Goal: Task Accomplishment & Management: Manage account settings

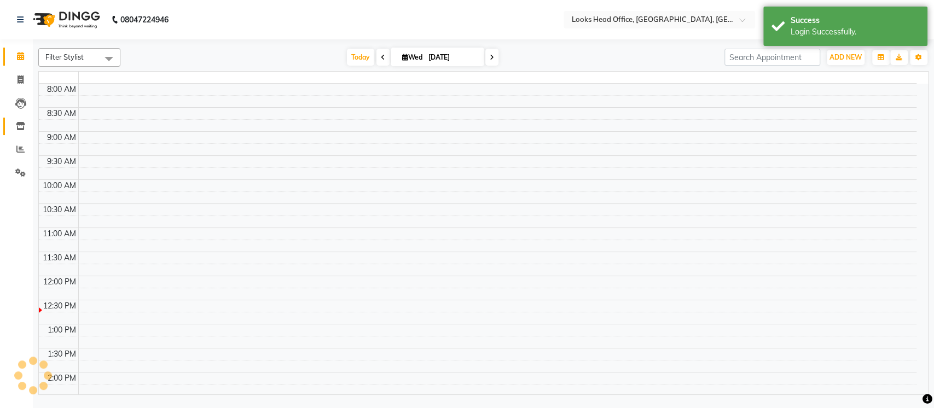
click at [20, 129] on icon at bounding box center [20, 126] width 9 height 8
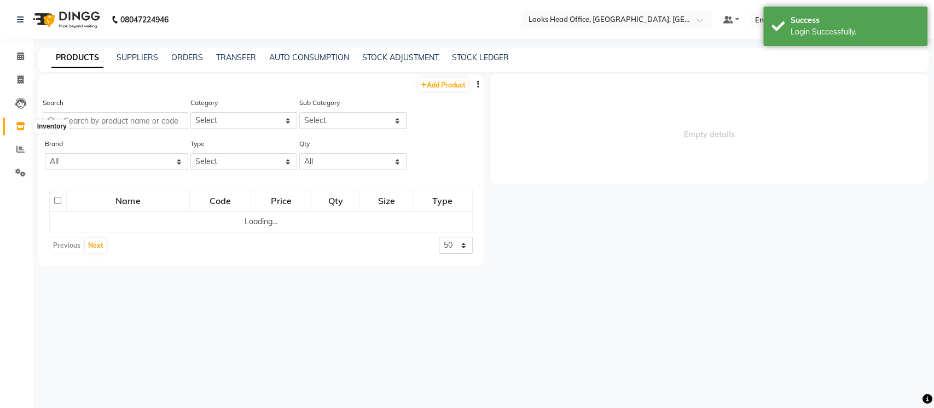
select select "en"
select select
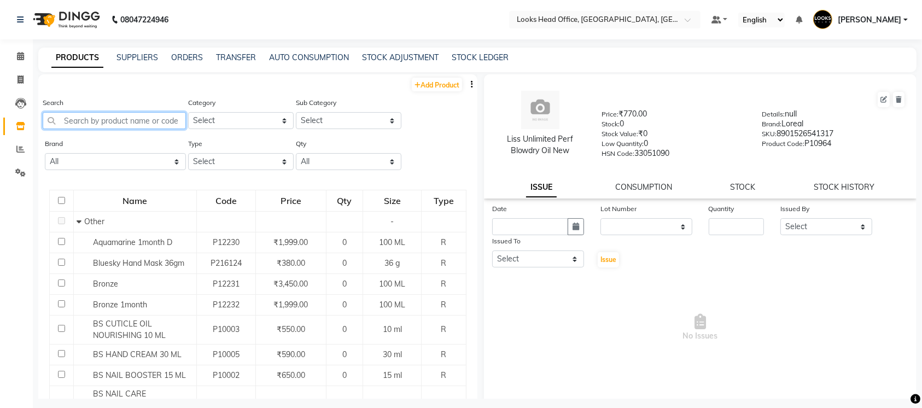
click at [159, 121] on input "text" at bounding box center [114, 120] width 143 height 17
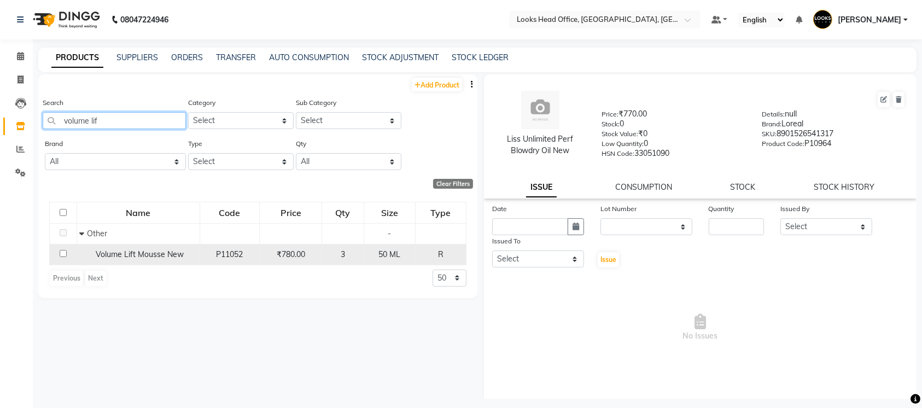
type input "volume lif"
click at [135, 251] on span "Volume Lift Mousse New" at bounding box center [140, 254] width 88 height 10
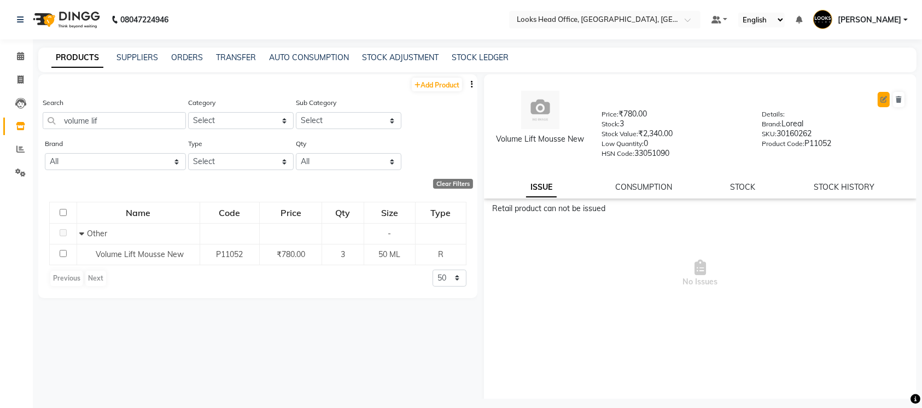
click at [881, 103] on icon at bounding box center [884, 99] width 7 height 7
select select "R"
select select "534211450"
select select "true"
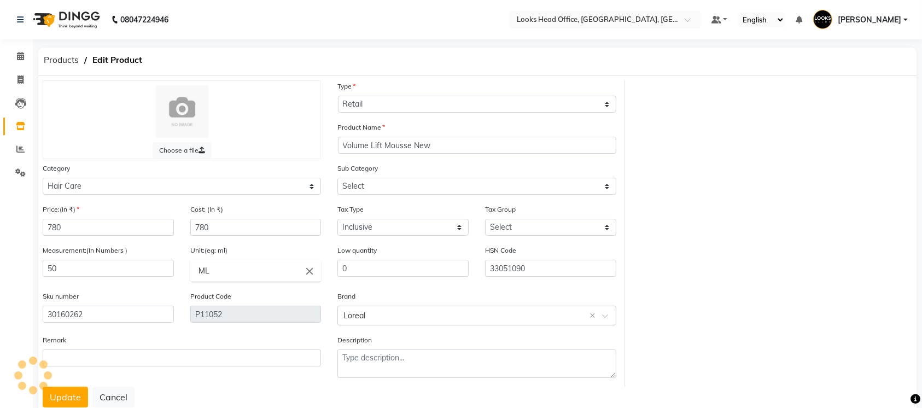
select select "5342114506"
select select "1617"
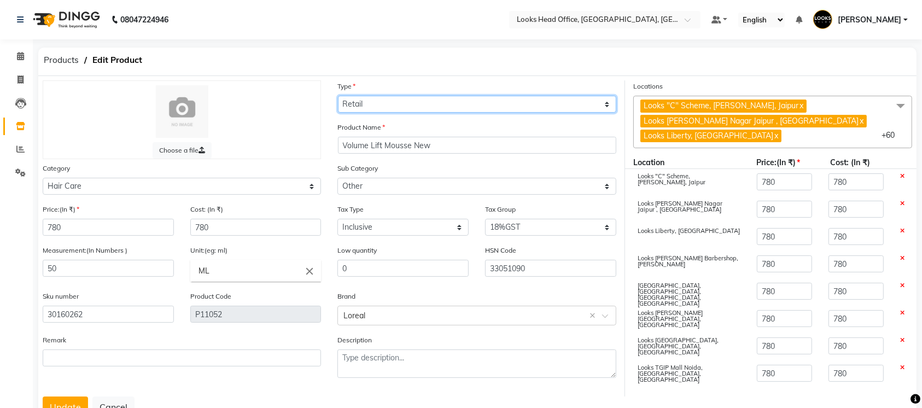
click at [432, 111] on select "Select Type Both Retail Consumable" at bounding box center [477, 104] width 278 height 17
select select "B"
click at [338, 96] on select "Select Type Both Retail Consumable" at bounding box center [477, 104] width 278 height 17
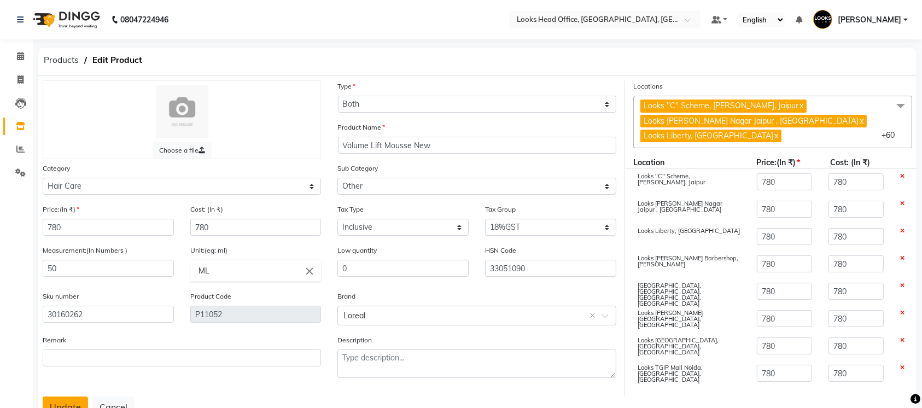
click at [62, 402] on button "Update" at bounding box center [65, 407] width 45 height 21
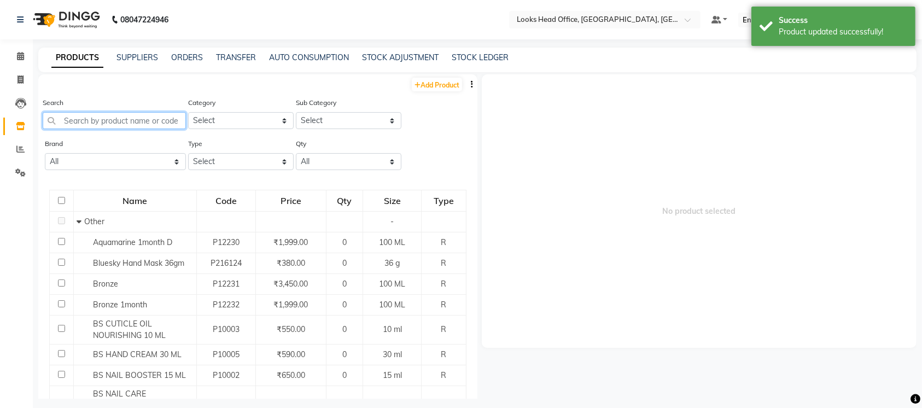
click at [95, 120] on input "text" at bounding box center [114, 120] width 143 height 17
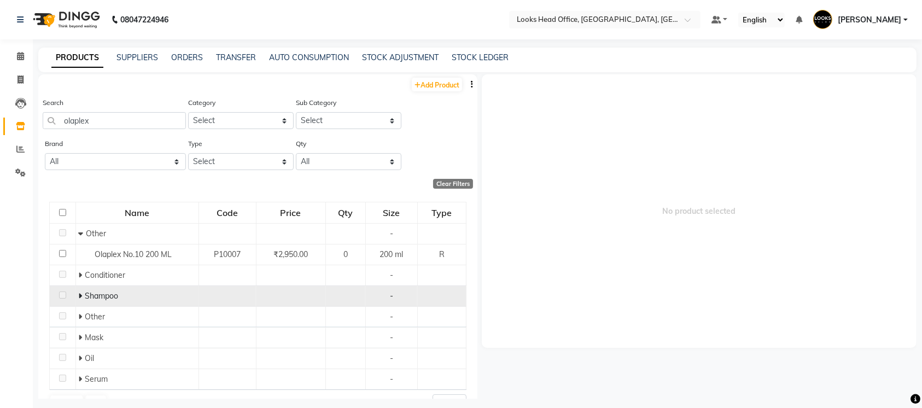
click at [79, 294] on icon at bounding box center [80, 296] width 4 height 8
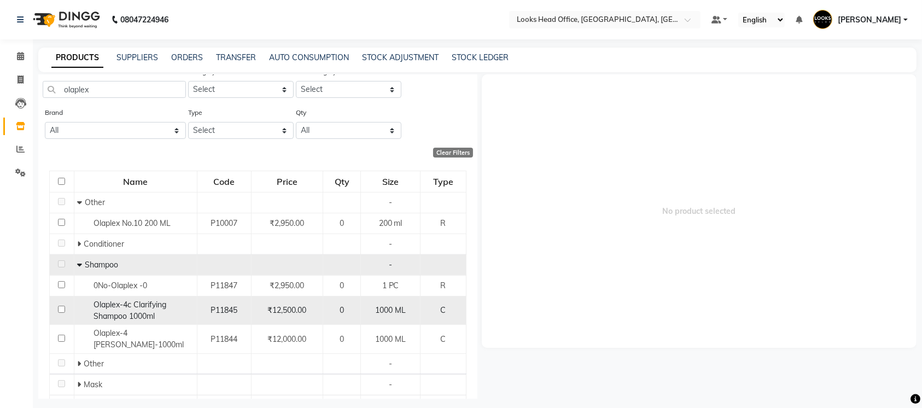
scroll to position [32, 0]
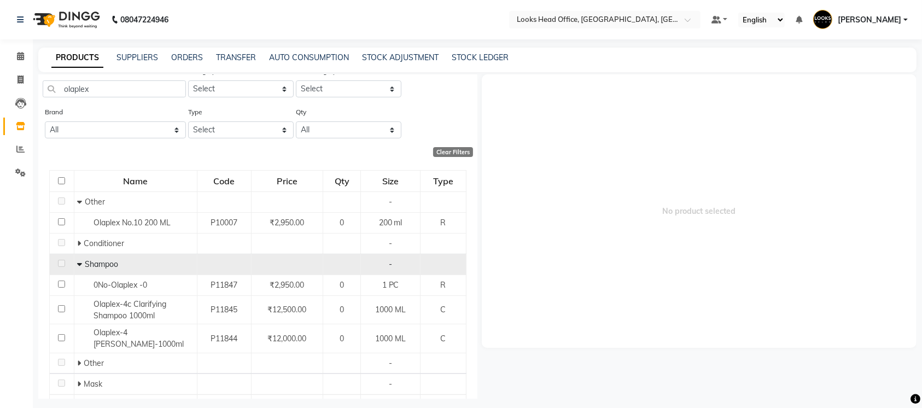
click at [79, 265] on icon at bounding box center [79, 264] width 5 height 8
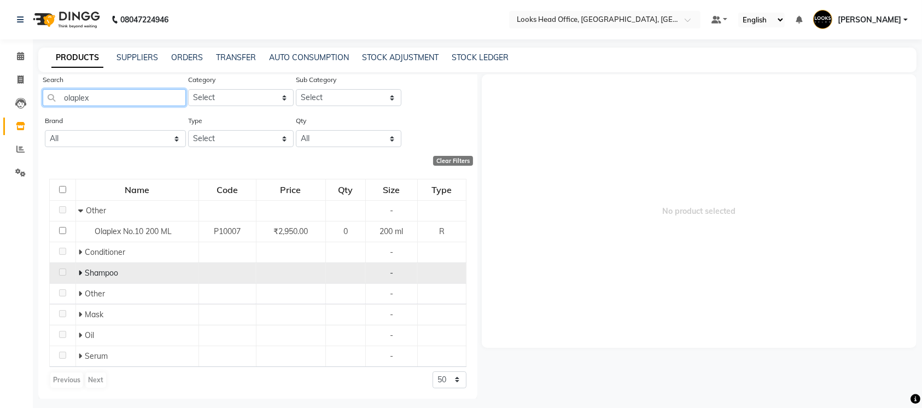
click at [114, 97] on input "olaplex" at bounding box center [114, 97] width 143 height 17
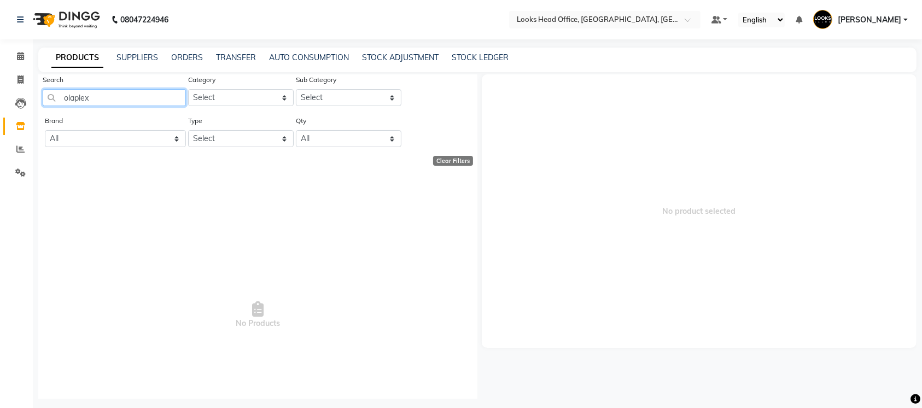
type input "olaplex"
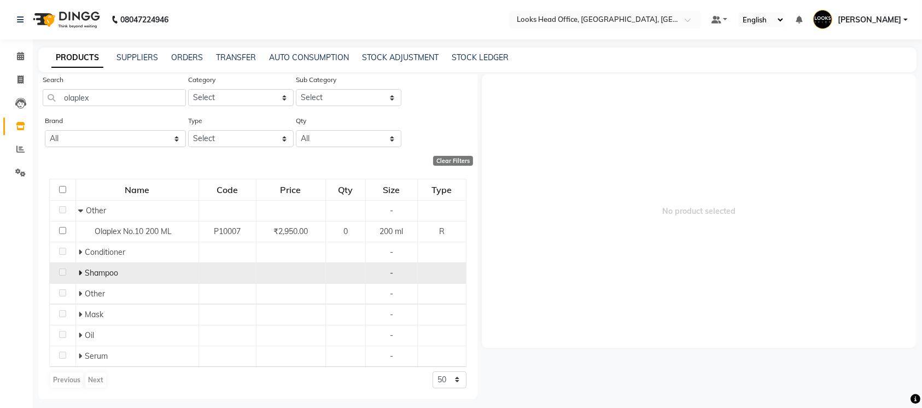
click at [78, 271] on icon at bounding box center [80, 273] width 4 height 8
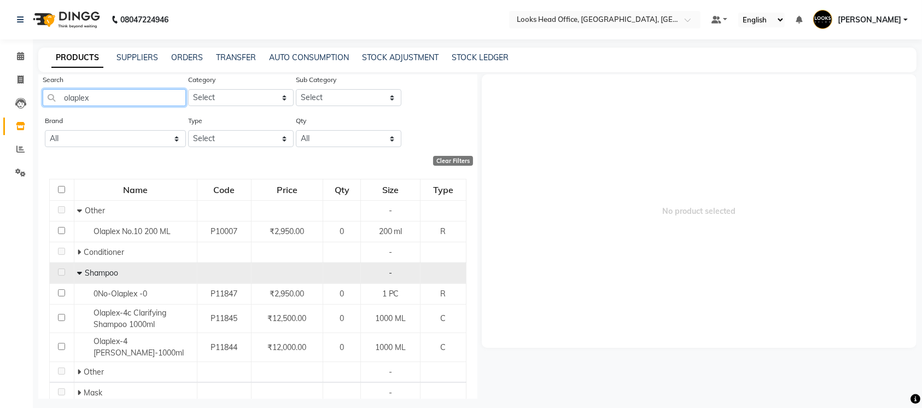
click at [129, 94] on input "olaplex" at bounding box center [114, 97] width 143 height 17
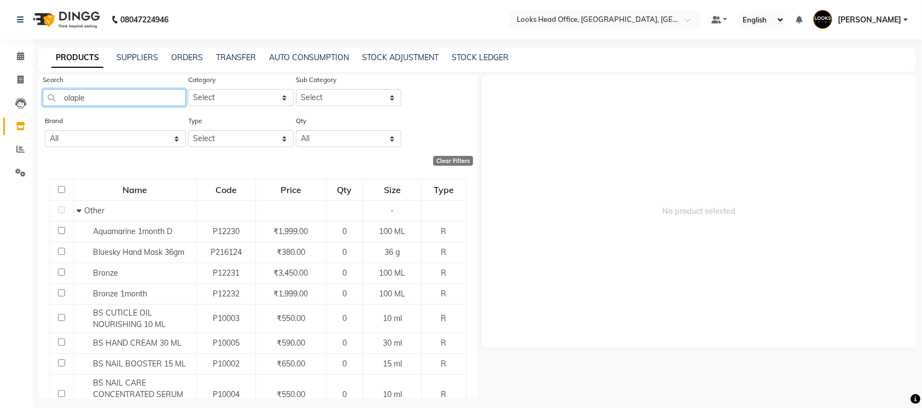
type input "olaplex"
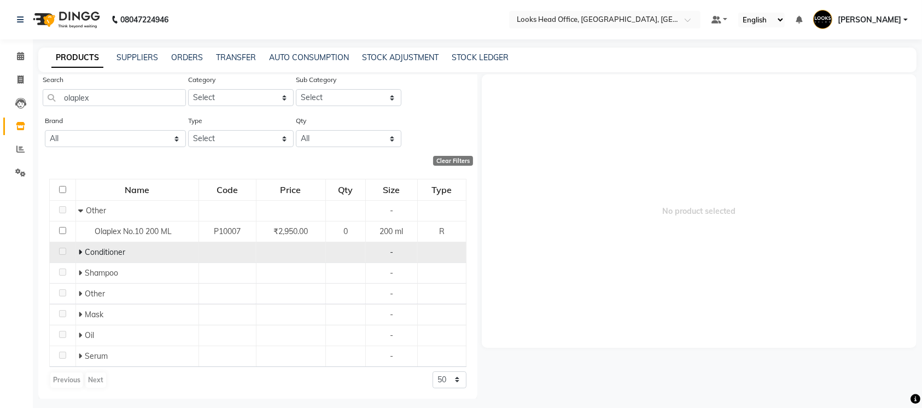
click at [79, 251] on icon at bounding box center [80, 252] width 4 height 8
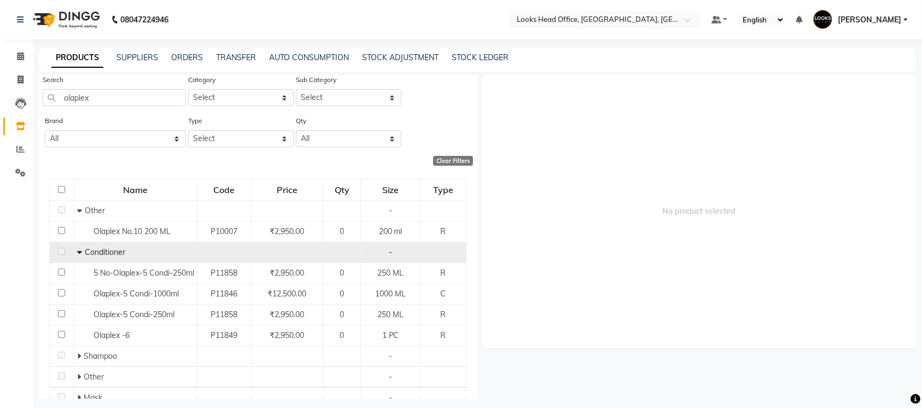
click at [79, 251] on icon at bounding box center [79, 252] width 5 height 8
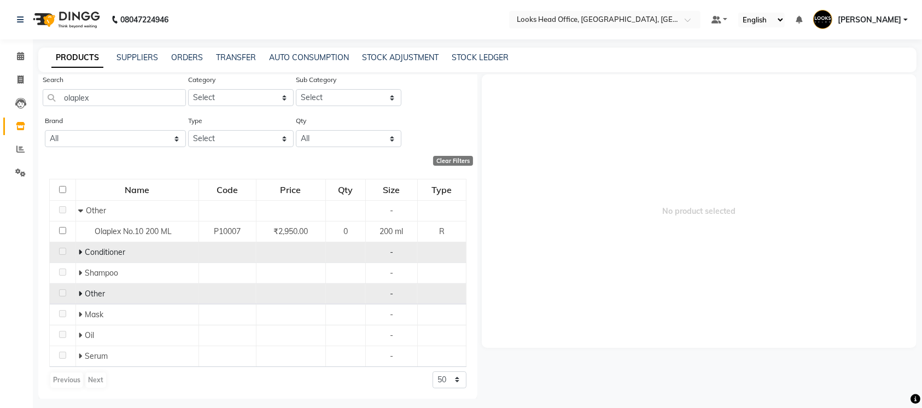
click at [78, 292] on icon at bounding box center [80, 294] width 4 height 8
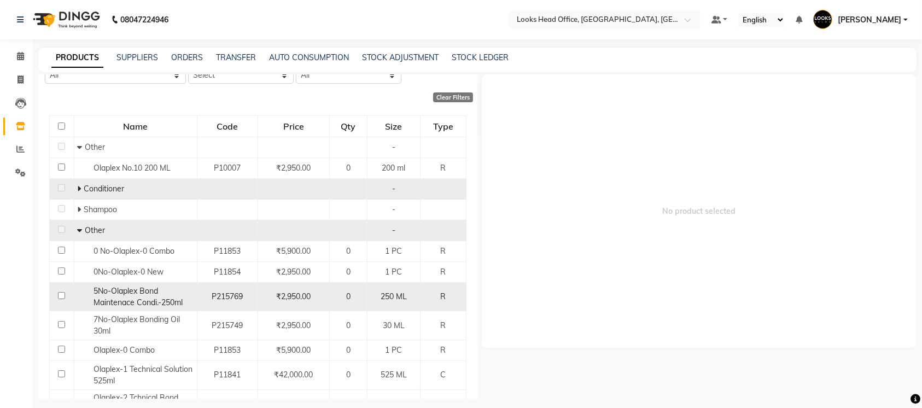
scroll to position [59, 0]
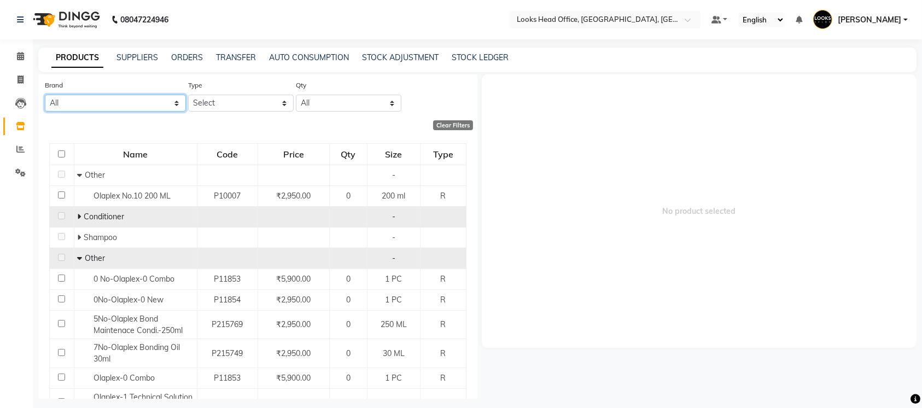
click at [129, 102] on select "All 1821 Aeronot Amazon Series American Crew Aminu Body Oil Asthetic [MEDICAL_D…" at bounding box center [115, 103] width 141 height 17
click at [596, 106] on span "No product selected" at bounding box center [699, 211] width 435 height 274
click at [154, 103] on select "All 1821 Aeronot Amazon Series American Crew Aminu Body Oil Asthetic [MEDICAL_D…" at bounding box center [115, 103] width 141 height 17
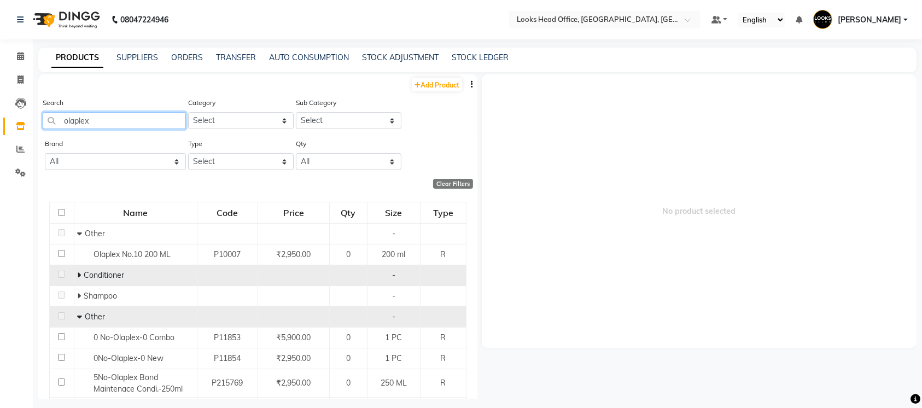
click at [106, 112] on input "olaplex" at bounding box center [114, 120] width 143 height 17
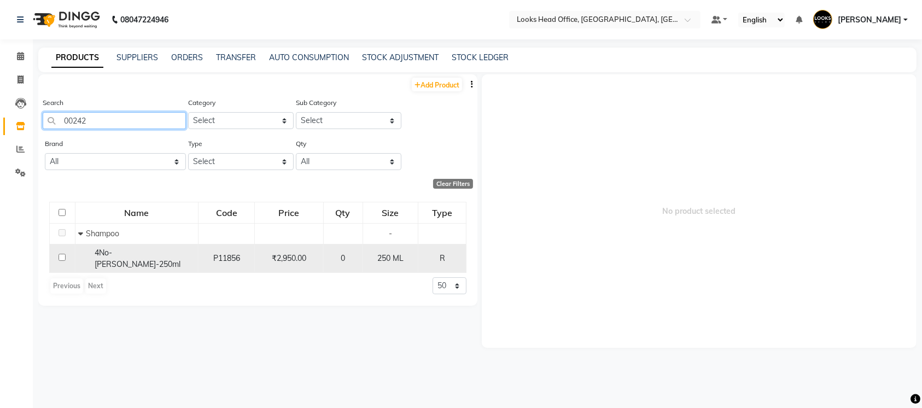
type input "00242"
click at [145, 247] on td "4No-[PERSON_NAME]-250ml" at bounding box center [136, 258] width 123 height 29
click at [98, 249] on span "4No-[PERSON_NAME]-250ml" at bounding box center [138, 258] width 86 height 21
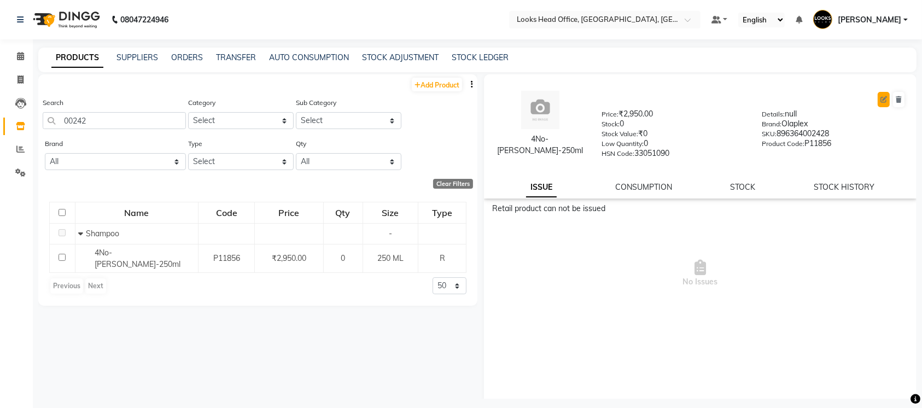
click at [878, 103] on button at bounding box center [884, 99] width 12 height 15
select select "true"
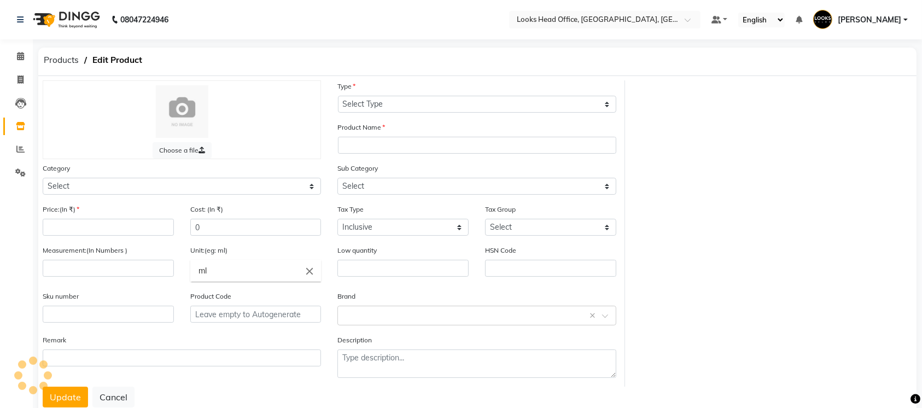
select select "R"
type input "4No-[PERSON_NAME]-250ml"
select select
type input "2950"
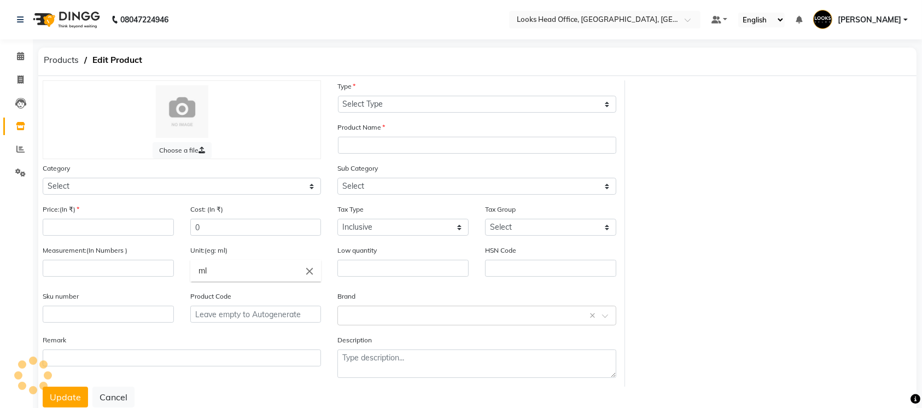
type input "250"
type input "ML"
type input "0"
type input "33051090"
type input "896364002428"
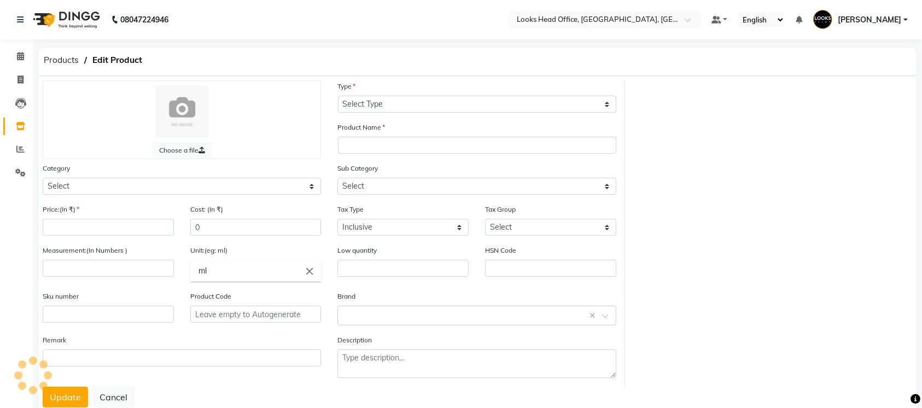
type input "P11856"
type textarea "null"
select select "534211450"
select select "5342114505"
select select "1617"
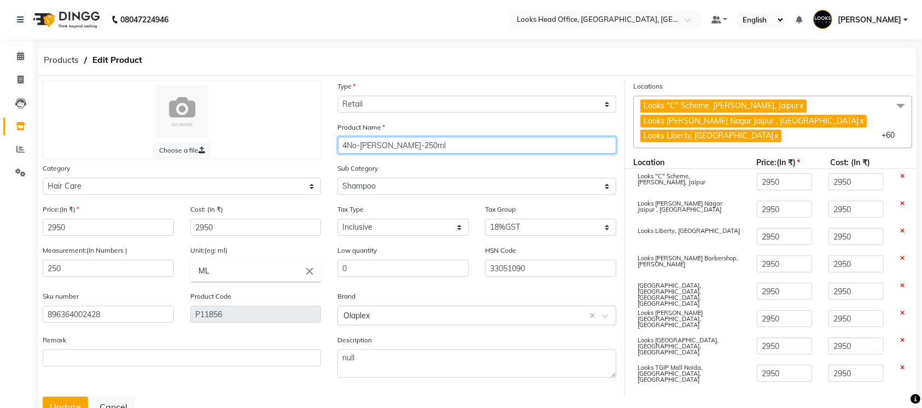
click at [389, 146] on input "4No-[PERSON_NAME]-250ml" at bounding box center [477, 145] width 278 height 17
type input "Olaplex 4No 250ml"
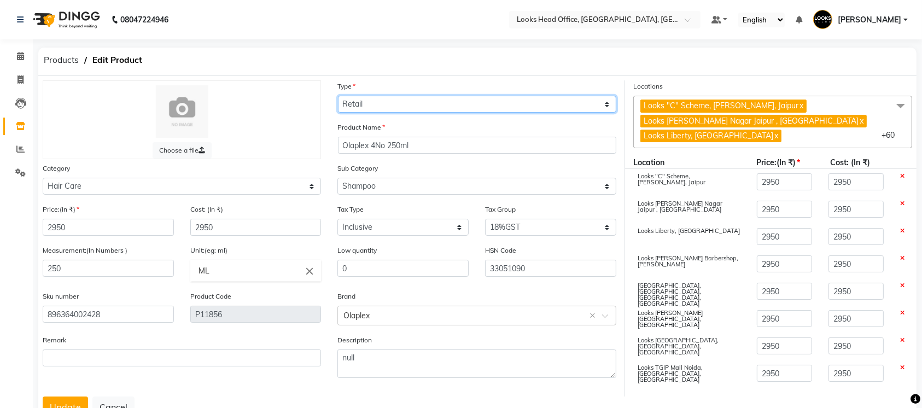
click at [410, 103] on select "Select Type Both Retail Consumable" at bounding box center [477, 104] width 278 height 17
select select "C"
click at [338, 96] on select "Select Type Both Retail Consumable" at bounding box center [477, 104] width 278 height 17
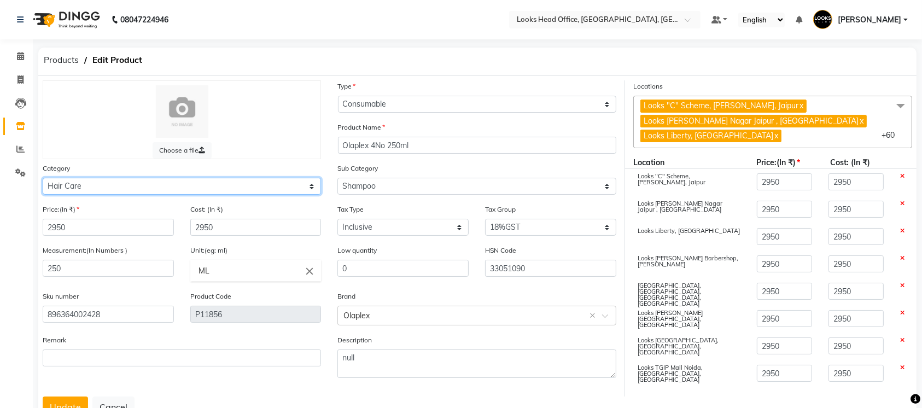
click at [124, 190] on select "Select Skin Personal Care Hair Threading Loreal Bio Top Cons. Bio Top Retail Co…" at bounding box center [182, 186] width 278 height 17
select select "534206350"
click at [43, 178] on select "Select Skin Personal Care Hair Threading Loreal Bio Top Cons. Bio Top Retail Co…" at bounding box center [182, 186] width 278 height 17
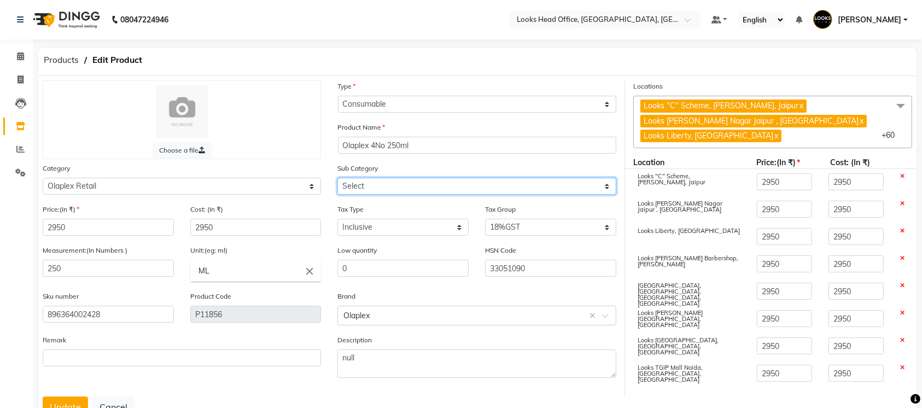
select select "5342063501"
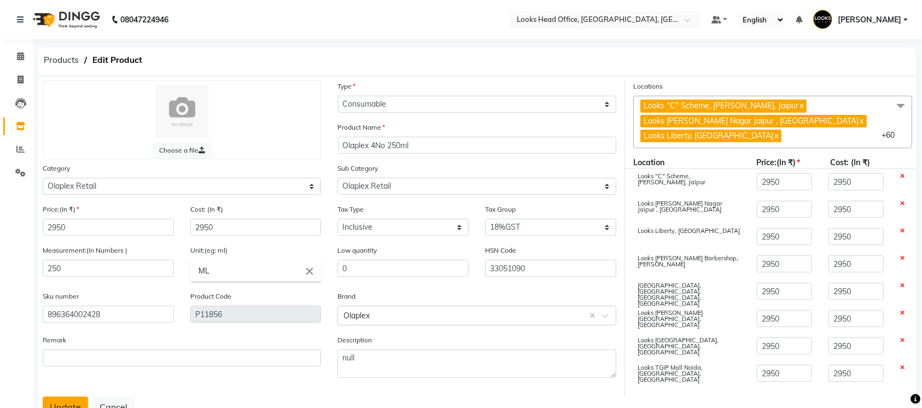
click at [61, 402] on button "Update" at bounding box center [65, 407] width 45 height 21
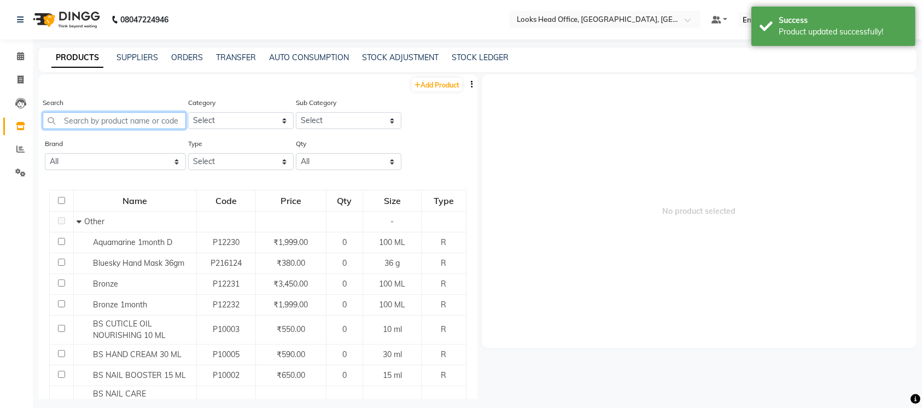
click at [132, 126] on input "text" at bounding box center [114, 120] width 143 height 17
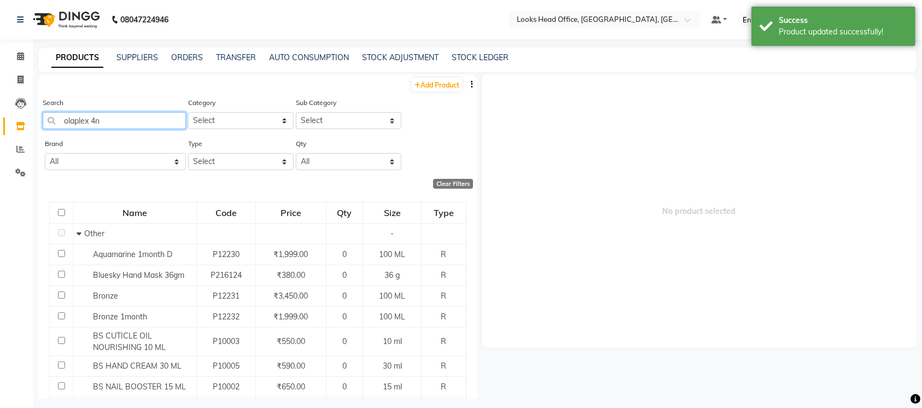
type input "olaplex 4n"
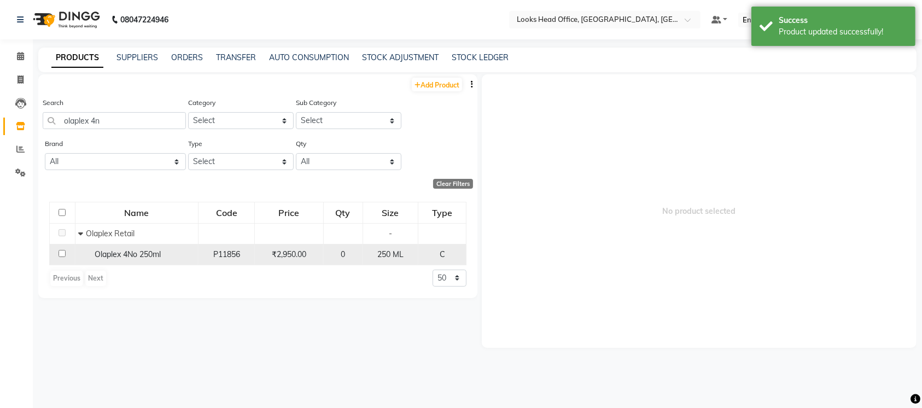
click at [165, 254] on div "Olaplex 4No 250ml" at bounding box center [136, 254] width 117 height 11
select select
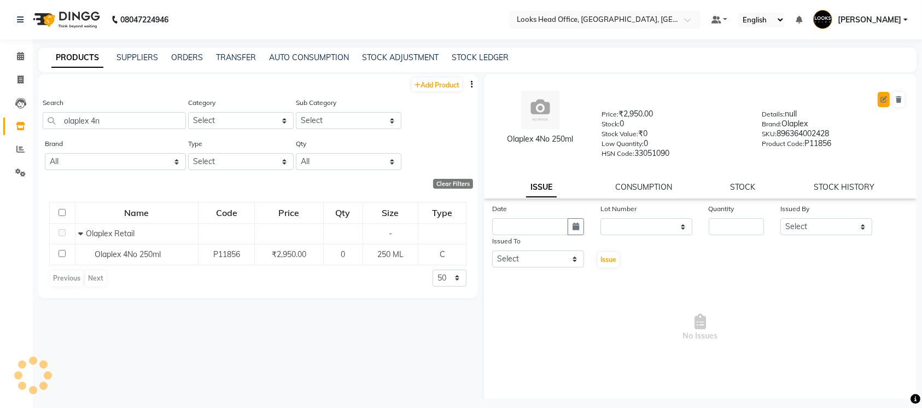
click at [878, 98] on button at bounding box center [884, 99] width 12 height 15
select select "true"
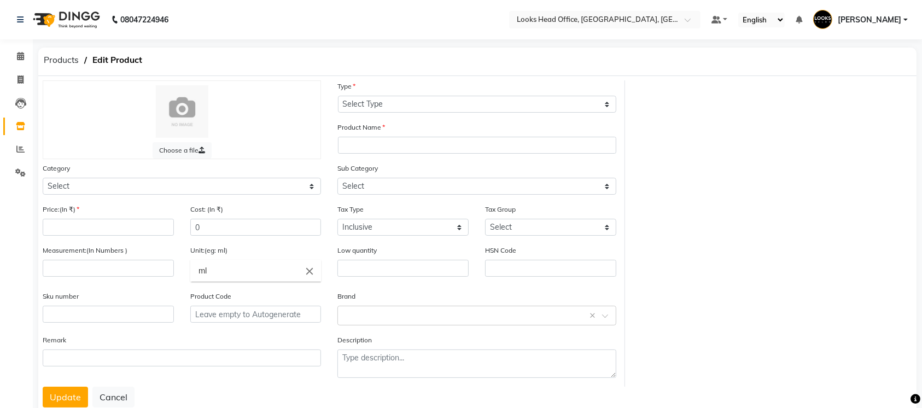
select select "C"
type input "Olaplex 4No 250ml"
select select
type input "2950"
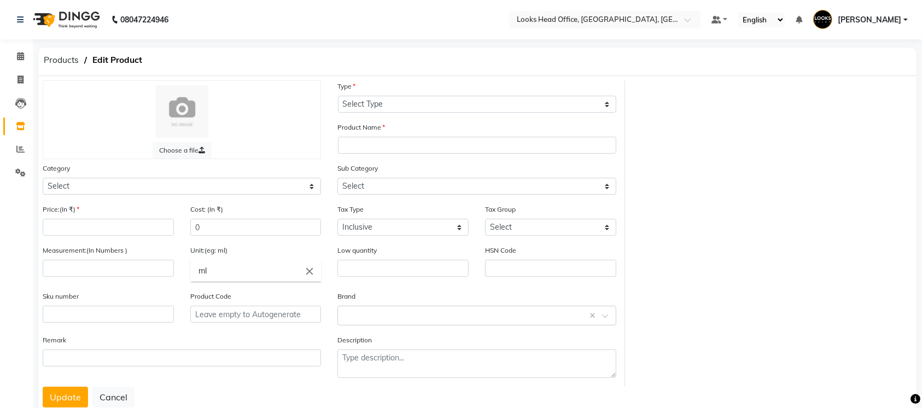
type input "2950"
type input "250"
type input "ML"
type input "0"
type input "33051090"
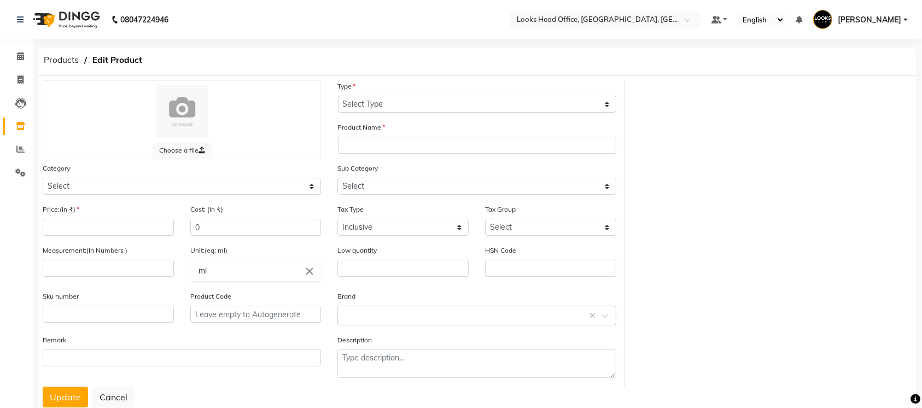
type input "896364002428"
type input "P11856"
type textarea "null"
select select "534206350"
select select "1617"
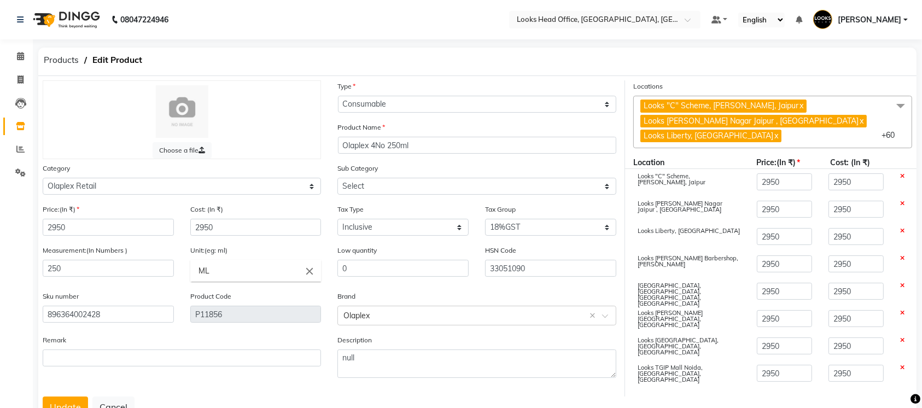
select select "5342063501"
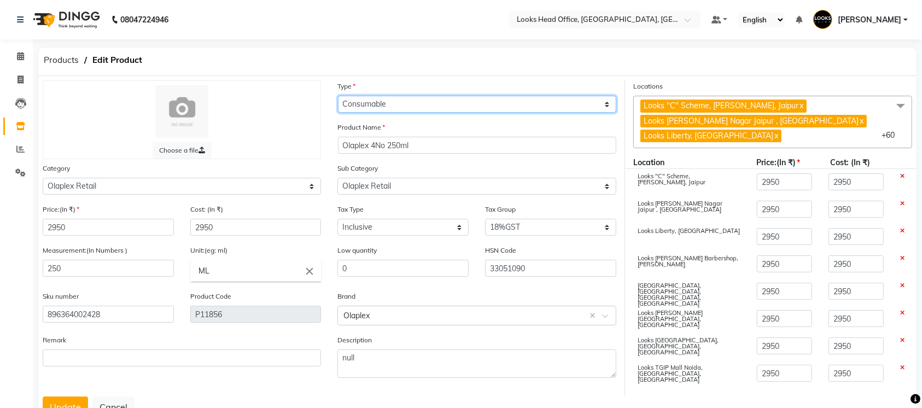
click at [437, 102] on select "Select Type Both Retail Consumable" at bounding box center [477, 104] width 278 height 17
select select "B"
click at [338, 96] on select "Select Type Both Retail Consumable" at bounding box center [477, 104] width 278 height 17
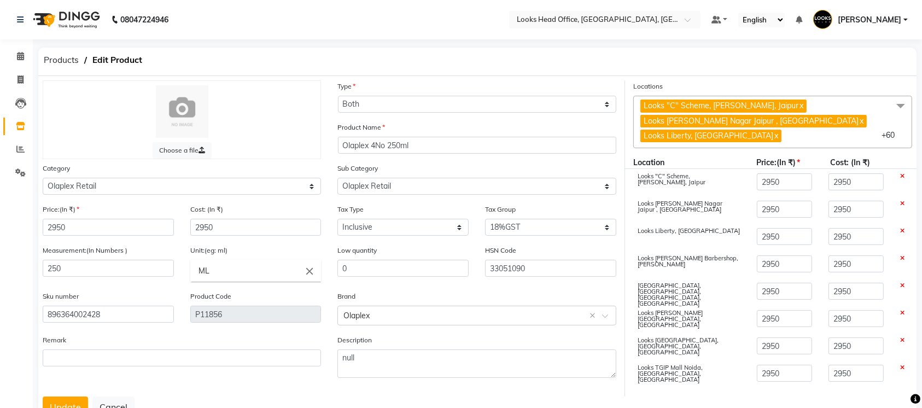
click at [393, 71] on div "Products Edit Product" at bounding box center [477, 62] width 895 height 28
click at [64, 399] on button "Update" at bounding box center [65, 407] width 45 height 21
